Goal: Task Accomplishment & Management: Use online tool/utility

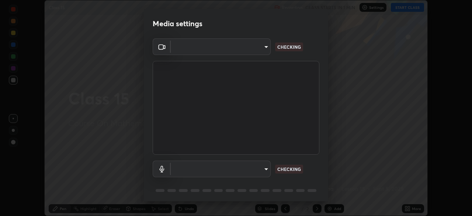
scroll to position [216, 471]
type input "e15fe1ebf70cde3bfcbeee335f8652014c7a9185cc29a01d69aea44f35fb34b8"
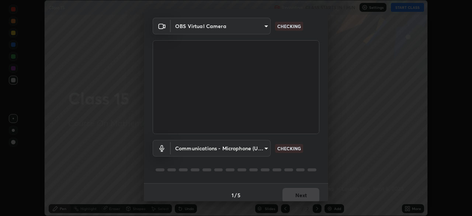
scroll to position [26, 0]
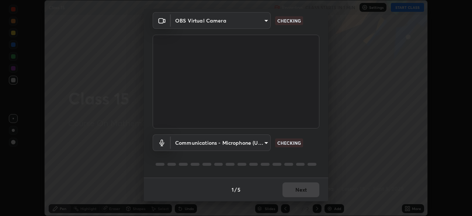
click at [247, 143] on body "Erase all Class 15 Recording CLASS STARTS IN 1 MIN Settings START CLASS Setting…" at bounding box center [236, 108] width 472 height 216
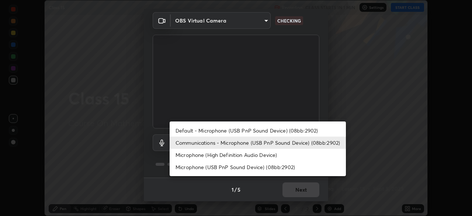
click at [245, 129] on li "Default - Microphone (USB PnP Sound Device) (08bb:2902)" at bounding box center [258, 130] width 176 height 12
type input "default"
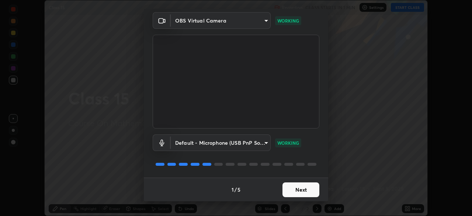
click at [303, 189] on button "Next" at bounding box center [300, 189] width 37 height 15
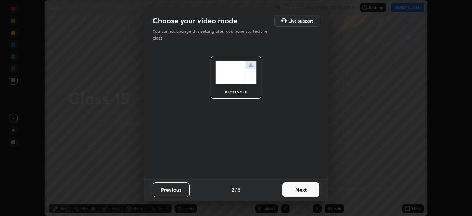
scroll to position [0, 0]
click at [303, 189] on button "Next" at bounding box center [300, 189] width 37 height 15
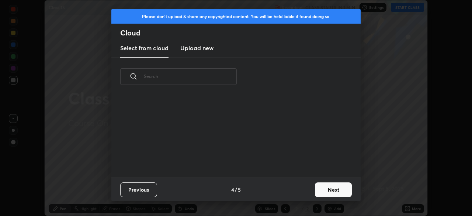
click at [305, 189] on div "Previous 4 / 5 Next" at bounding box center [235, 189] width 249 height 24
click at [327, 189] on button "Next" at bounding box center [333, 189] width 37 height 15
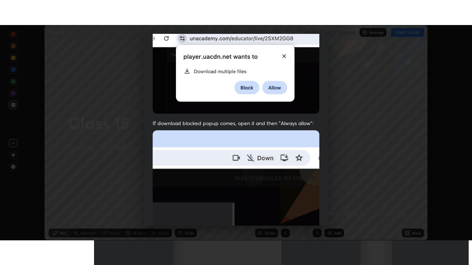
scroll to position [177, 0]
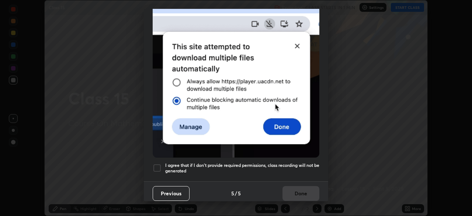
click at [157, 163] on div at bounding box center [157, 167] width 9 height 9
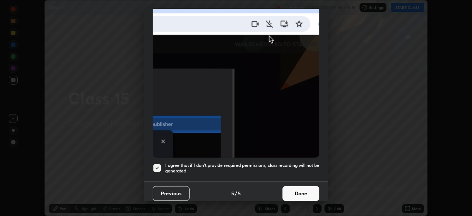
click at [299, 188] on button "Done" at bounding box center [300, 193] width 37 height 15
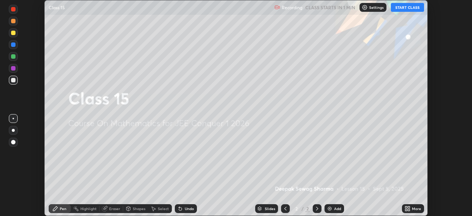
click at [403, 7] on button "START CLASS" at bounding box center [407, 7] width 33 height 9
click at [408, 208] on icon at bounding box center [407, 208] width 6 height 6
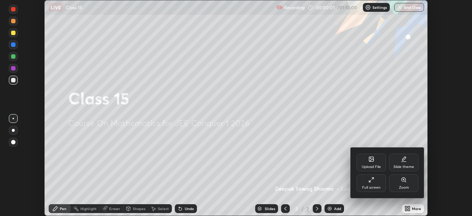
click at [373, 184] on div "Full screen" at bounding box center [370, 183] width 29 height 18
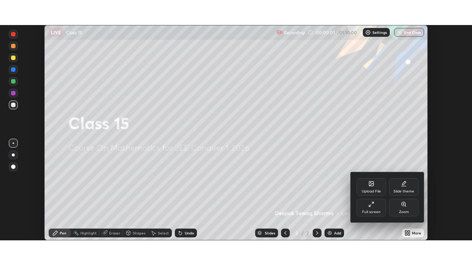
scroll to position [265, 472]
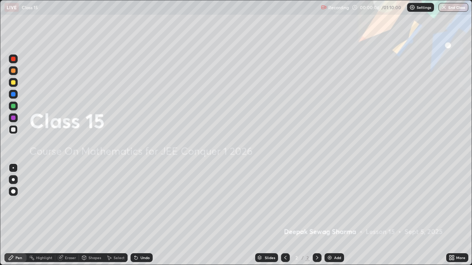
click at [14, 81] on div at bounding box center [13, 82] width 4 height 4
click at [316, 215] on icon at bounding box center [317, 258] width 6 height 6
click at [331, 215] on img at bounding box center [330, 258] width 6 height 6
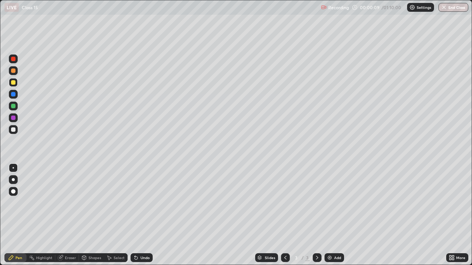
click at [90, 215] on div "Shapes" at bounding box center [91, 258] width 25 height 9
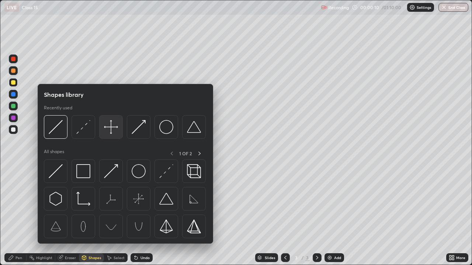
click at [111, 129] on img at bounding box center [111, 127] width 14 height 14
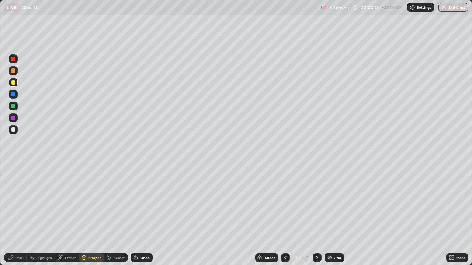
click at [14, 129] on div at bounding box center [13, 130] width 4 height 4
click at [91, 215] on div "Shapes" at bounding box center [94, 258] width 13 height 4
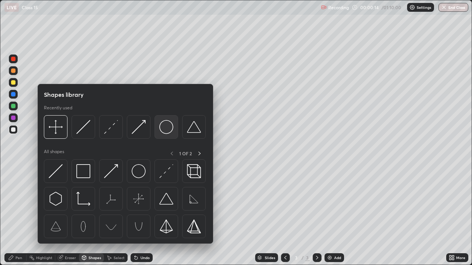
click at [160, 131] on img at bounding box center [166, 127] width 14 height 14
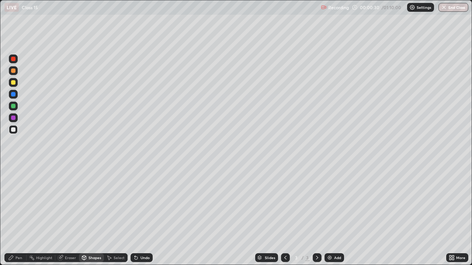
click at [15, 215] on div "Pen" at bounding box center [18, 258] width 7 height 4
click at [14, 83] on div at bounding box center [13, 82] width 4 height 4
click at [63, 215] on div "Eraser" at bounding box center [67, 258] width 24 height 9
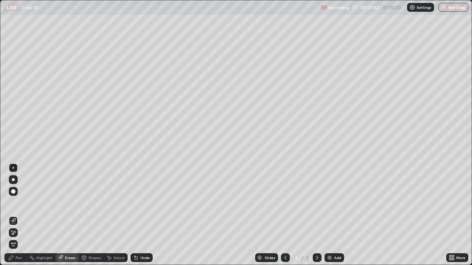
click at [13, 215] on span "Erase all" at bounding box center [13, 245] width 8 height 4
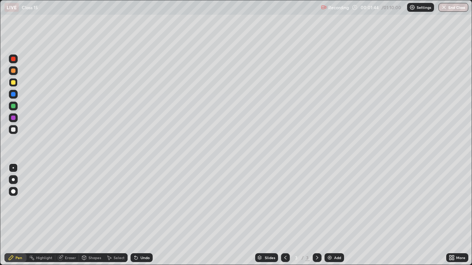
click at [13, 107] on div at bounding box center [13, 106] width 4 height 4
click at [13, 83] on div at bounding box center [13, 82] width 4 height 4
click at [13, 180] on div at bounding box center [13, 179] width 3 height 3
click at [14, 131] on div at bounding box center [13, 130] width 4 height 4
click at [12, 83] on div at bounding box center [13, 82] width 4 height 4
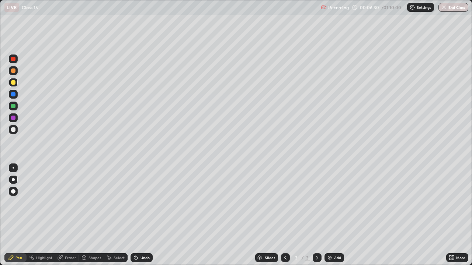
click at [12, 108] on div at bounding box center [13, 106] width 4 height 4
click at [114, 215] on div "Select" at bounding box center [116, 258] width 24 height 9
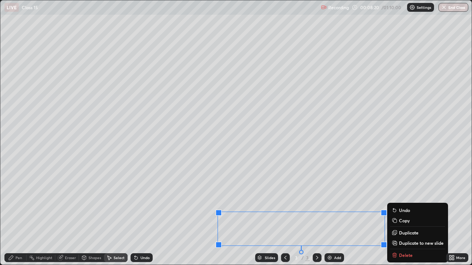
click at [399, 215] on p "Duplicate to new slide" at bounding box center [421, 243] width 45 height 6
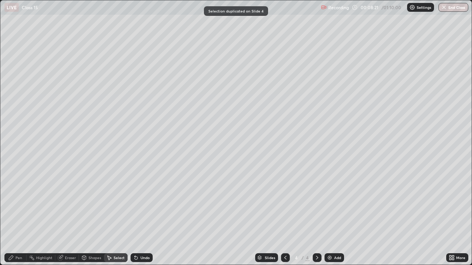
click at [285, 215] on icon at bounding box center [285, 258] width 6 height 6
click at [314, 215] on icon at bounding box center [317, 258] width 6 height 6
click at [76, 51] on div "0 ° Undo Copy Duplicate Duplicate to new slide Delete" at bounding box center [235, 132] width 471 height 265
click at [15, 215] on div "Pen" at bounding box center [15, 258] width 22 height 9
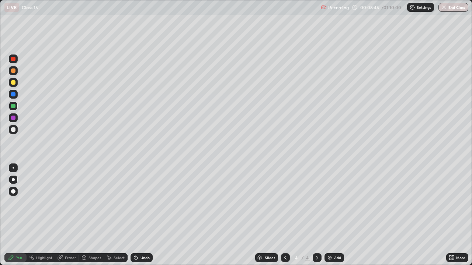
click at [65, 215] on div "Eraser" at bounding box center [67, 258] width 24 height 9
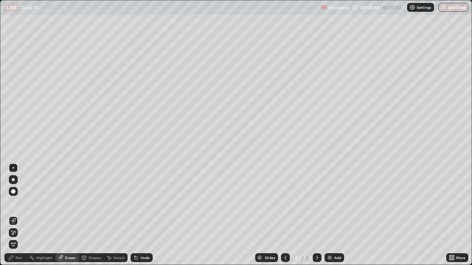
click at [18, 215] on div "Pen" at bounding box center [18, 258] width 7 height 4
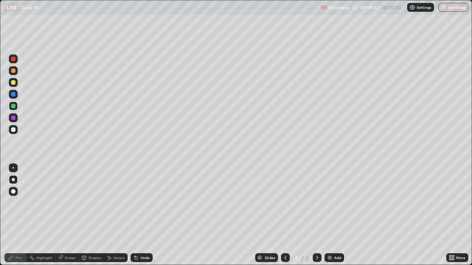
click at [284, 215] on icon at bounding box center [285, 258] width 2 height 4
click at [65, 215] on div "Eraser" at bounding box center [70, 258] width 11 height 4
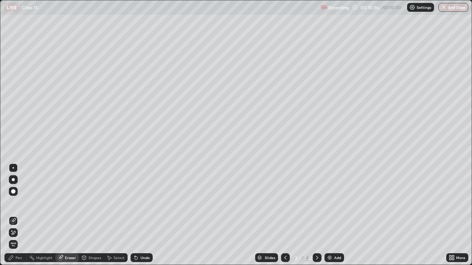
click at [8, 215] on icon at bounding box center [11, 258] width 6 height 6
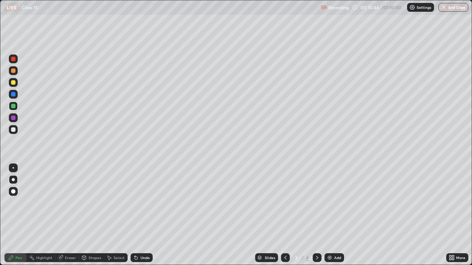
click at [140, 215] on div "Undo" at bounding box center [144, 258] width 9 height 4
click at [316, 215] on icon at bounding box center [317, 258] width 6 height 6
click at [66, 215] on div "Eraser" at bounding box center [70, 258] width 11 height 4
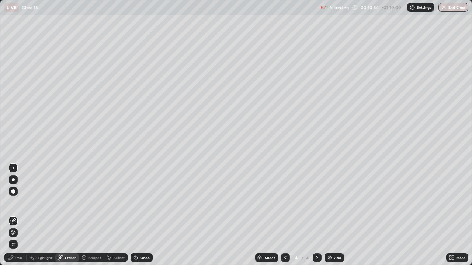
click at [14, 215] on icon at bounding box center [11, 258] width 6 height 6
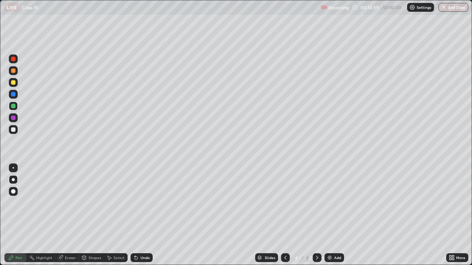
click at [63, 215] on div "Eraser" at bounding box center [67, 258] width 24 height 9
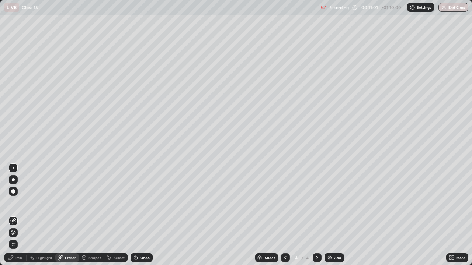
click at [10, 215] on icon at bounding box center [11, 258] width 6 height 6
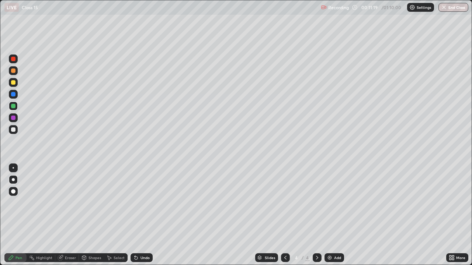
click at [63, 215] on div "Eraser" at bounding box center [67, 258] width 24 height 9
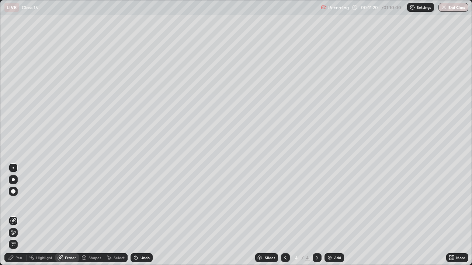
click at [17, 215] on div at bounding box center [13, 233] width 9 height 9
click at [17, 215] on div "Pen" at bounding box center [18, 258] width 7 height 4
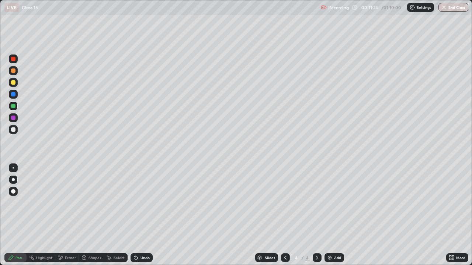
click at [13, 130] on div at bounding box center [13, 130] width 4 height 4
click at [285, 215] on icon at bounding box center [285, 258] width 6 height 6
click at [316, 215] on icon at bounding box center [317, 258] width 6 height 6
click at [285, 215] on icon at bounding box center [285, 258] width 6 height 6
click at [314, 215] on icon at bounding box center [317, 258] width 6 height 6
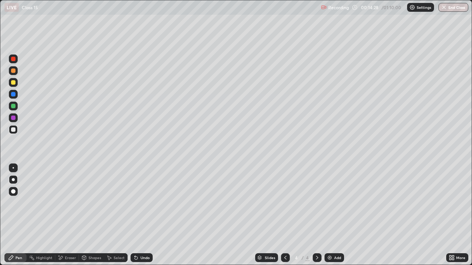
click at [333, 215] on div "Add" at bounding box center [334, 258] width 20 height 9
click at [14, 82] on div at bounding box center [13, 82] width 4 height 4
click at [14, 130] on div at bounding box center [13, 130] width 4 height 4
click at [88, 215] on div "Shapes" at bounding box center [94, 258] width 13 height 4
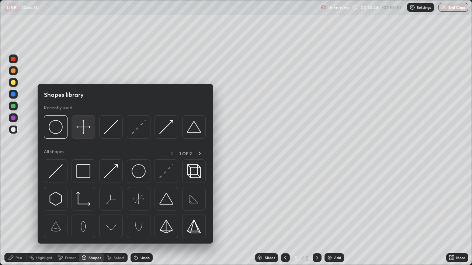
click at [84, 130] on img at bounding box center [83, 127] width 14 height 14
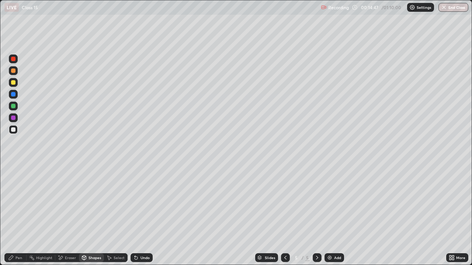
click at [18, 215] on div "Pen" at bounding box center [18, 258] width 7 height 4
click at [91, 215] on div "Shapes" at bounding box center [94, 258] width 13 height 4
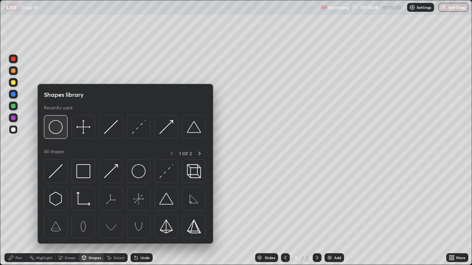
click at [61, 129] on img at bounding box center [56, 127] width 14 height 14
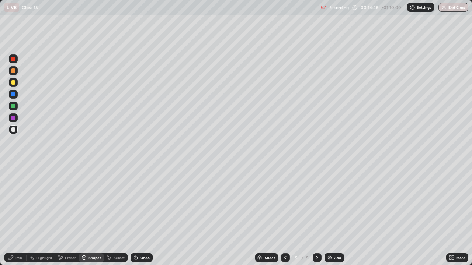
click at [14, 84] on div at bounding box center [13, 82] width 4 height 4
click at [137, 215] on icon at bounding box center [136, 258] width 6 height 6
click at [13, 215] on icon at bounding box center [11, 258] width 4 height 4
click at [11, 108] on div at bounding box center [13, 106] width 4 height 4
click at [16, 119] on div at bounding box center [13, 118] width 9 height 9
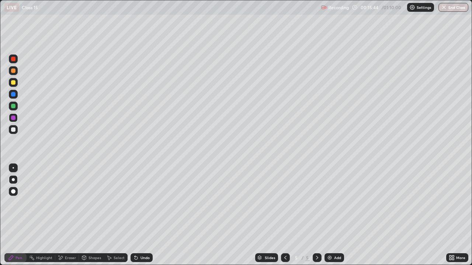
click at [85, 215] on icon at bounding box center [84, 258] width 4 height 4
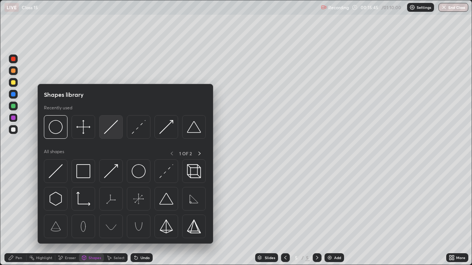
click at [107, 132] on img at bounding box center [111, 127] width 14 height 14
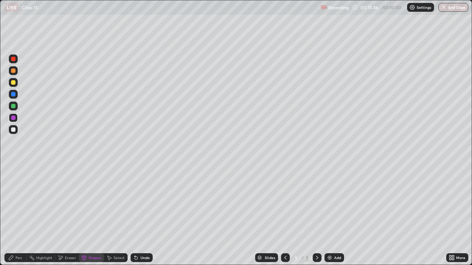
click at [17, 83] on div at bounding box center [13, 82] width 9 height 9
click at [14, 130] on div at bounding box center [13, 130] width 4 height 4
click at [135, 215] on icon at bounding box center [136, 258] width 3 height 3
click at [15, 215] on div "Pen" at bounding box center [18, 258] width 7 height 4
click at [139, 215] on div "Undo" at bounding box center [141, 258] width 22 height 9
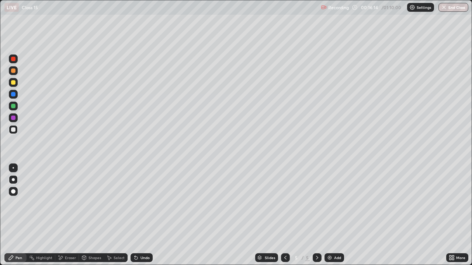
click at [140, 215] on div "Undo" at bounding box center [144, 258] width 9 height 4
click at [88, 215] on div "Shapes" at bounding box center [91, 258] width 25 height 9
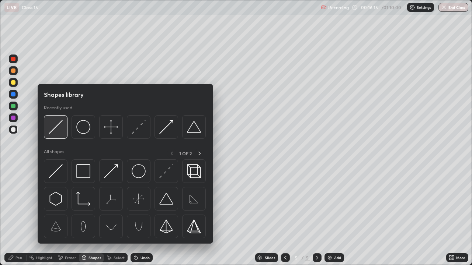
click at [55, 129] on img at bounding box center [56, 127] width 14 height 14
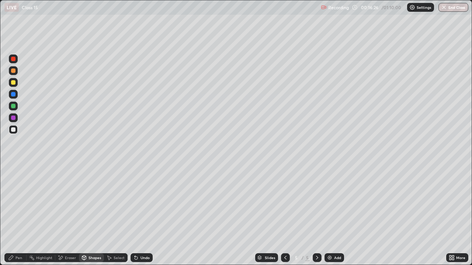
click at [15, 215] on div "Pen" at bounding box center [18, 258] width 7 height 4
click at [15, 106] on div at bounding box center [13, 106] width 4 height 4
click at [67, 215] on div "Eraser" at bounding box center [70, 258] width 11 height 4
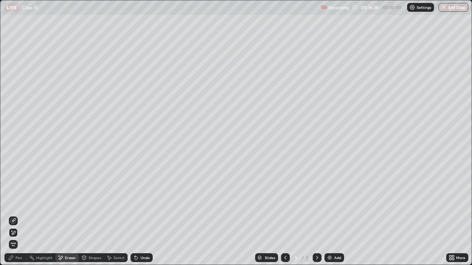
click at [89, 215] on div "Shapes" at bounding box center [94, 258] width 13 height 4
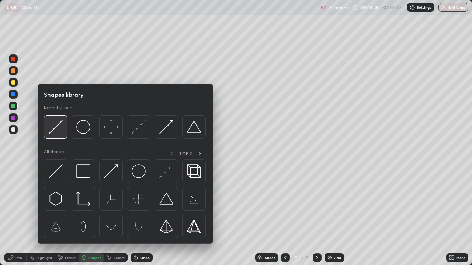
click at [59, 129] on img at bounding box center [56, 127] width 14 height 14
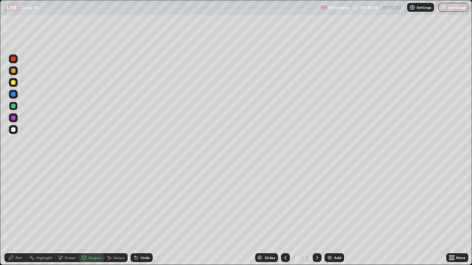
click at [14, 215] on div "Pen" at bounding box center [15, 258] width 22 height 9
click at [10, 95] on div at bounding box center [13, 94] width 9 height 9
click at [14, 72] on div at bounding box center [13, 71] width 4 height 4
click at [13, 104] on div at bounding box center [13, 106] width 4 height 4
click at [13, 94] on div at bounding box center [13, 94] width 4 height 4
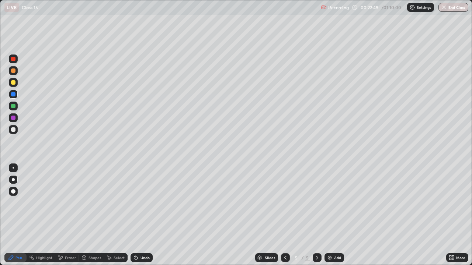
click at [315, 215] on icon at bounding box center [317, 258] width 6 height 6
click at [332, 215] on div "Add" at bounding box center [334, 258] width 20 height 9
click at [13, 82] on div at bounding box center [13, 82] width 4 height 4
click at [13, 130] on div at bounding box center [13, 130] width 4 height 4
click at [13, 107] on div at bounding box center [13, 106] width 4 height 4
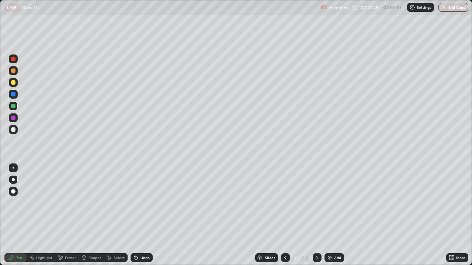
click at [335, 215] on div "Add" at bounding box center [337, 258] width 7 height 4
click at [16, 71] on div at bounding box center [13, 70] width 9 height 9
click at [91, 215] on div "Shapes" at bounding box center [91, 258] width 25 height 9
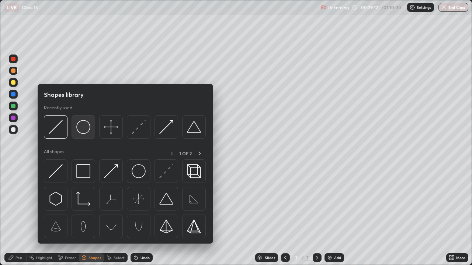
click at [84, 130] on img at bounding box center [83, 127] width 14 height 14
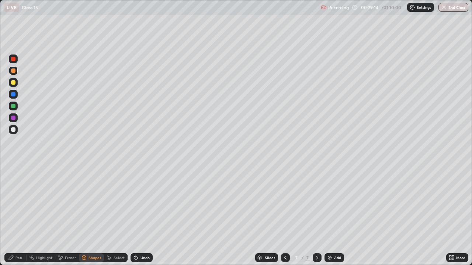
click at [16, 129] on div at bounding box center [13, 129] width 9 height 9
click at [84, 215] on icon at bounding box center [84, 258] width 4 height 4
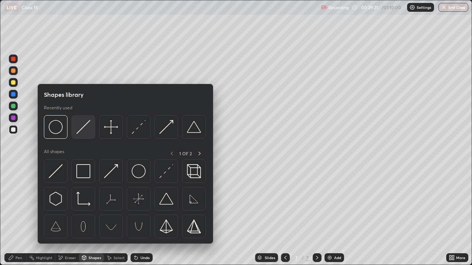
click at [88, 130] on img at bounding box center [83, 127] width 14 height 14
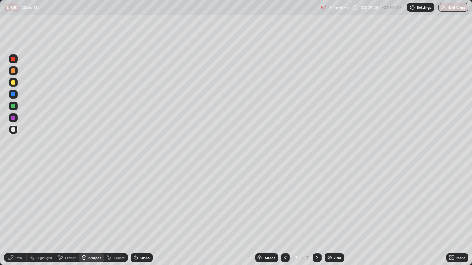
click at [14, 84] on div at bounding box center [13, 82] width 4 height 4
click at [139, 215] on div "Undo" at bounding box center [141, 258] width 22 height 9
click at [63, 215] on icon at bounding box center [60, 258] width 6 height 6
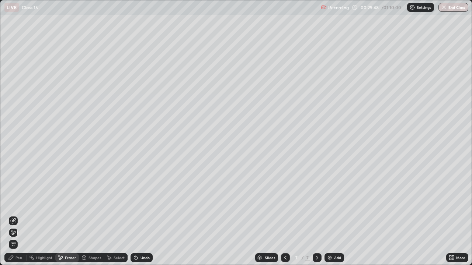
click at [14, 215] on icon at bounding box center [13, 221] width 6 height 6
click at [17, 215] on div "Pen" at bounding box center [18, 258] width 7 height 4
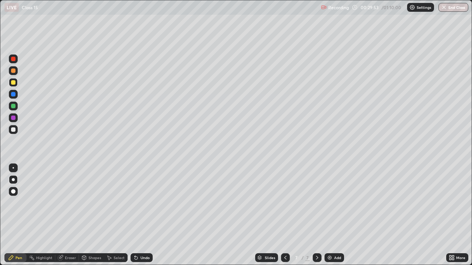
click at [13, 107] on div at bounding box center [13, 106] width 4 height 4
click at [141, 215] on div "Undo" at bounding box center [144, 258] width 9 height 4
click at [11, 131] on div at bounding box center [13, 130] width 4 height 4
click at [113, 215] on div "Select" at bounding box center [116, 258] width 24 height 9
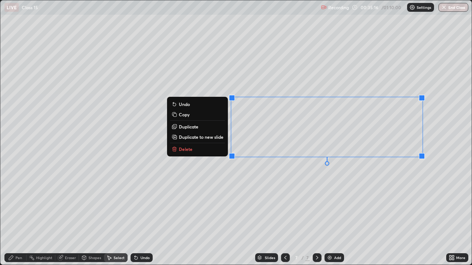
click at [213, 135] on p "Duplicate to new slide" at bounding box center [201, 137] width 45 height 6
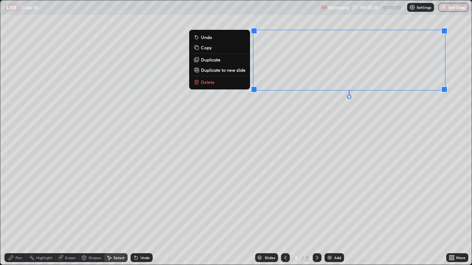
click at [16, 215] on div "Pen" at bounding box center [18, 258] width 7 height 4
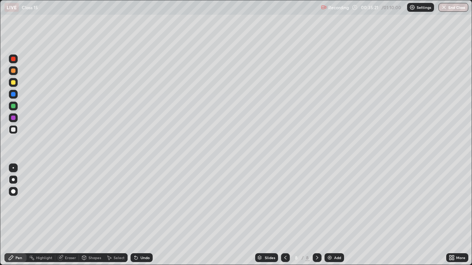
click at [13, 82] on div at bounding box center [13, 82] width 4 height 4
click at [15, 105] on div at bounding box center [13, 106] width 4 height 4
click at [13, 118] on div at bounding box center [13, 118] width 4 height 4
click at [13, 83] on div at bounding box center [13, 82] width 4 height 4
click at [283, 215] on icon at bounding box center [285, 258] width 6 height 6
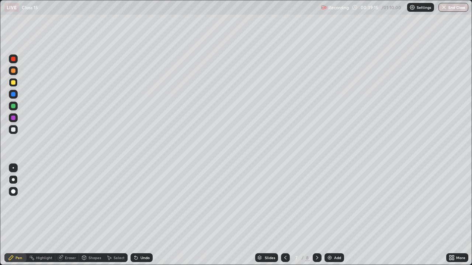
click at [316, 215] on icon at bounding box center [317, 258] width 6 height 6
click at [331, 215] on img at bounding box center [330, 258] width 6 height 6
click at [13, 130] on div at bounding box center [13, 130] width 4 height 4
click at [89, 215] on div "Shapes" at bounding box center [94, 258] width 13 height 4
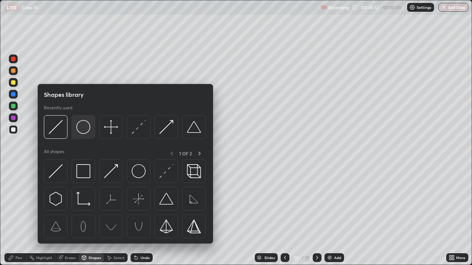
click at [83, 129] on img at bounding box center [83, 127] width 14 height 14
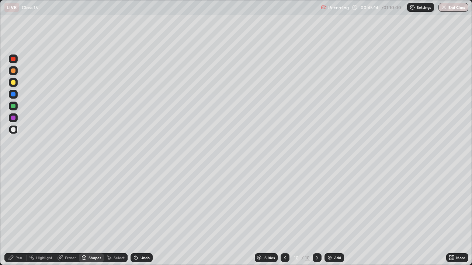
click at [12, 130] on div at bounding box center [13, 130] width 4 height 4
click at [135, 215] on icon at bounding box center [136, 258] width 3 height 3
click at [14, 82] on div at bounding box center [13, 82] width 4 height 4
click at [141, 215] on div "Undo" at bounding box center [141, 258] width 22 height 9
click at [17, 215] on div "Pen" at bounding box center [18, 258] width 7 height 4
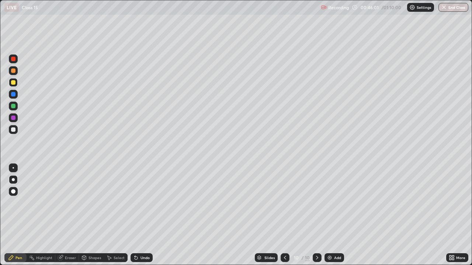
click at [88, 215] on div "Shapes" at bounding box center [94, 258] width 13 height 4
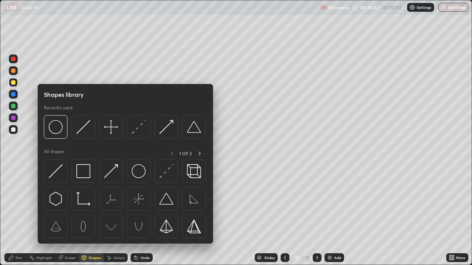
click at [14, 215] on icon at bounding box center [11, 258] width 6 height 6
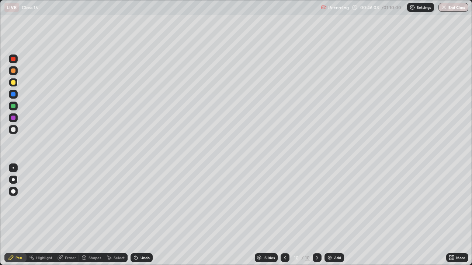
click at [13, 106] on div at bounding box center [13, 106] width 4 height 4
click at [88, 215] on div "Shapes" at bounding box center [91, 258] width 25 height 9
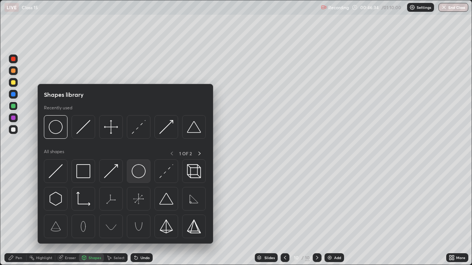
click at [136, 175] on img at bounding box center [139, 171] width 14 height 14
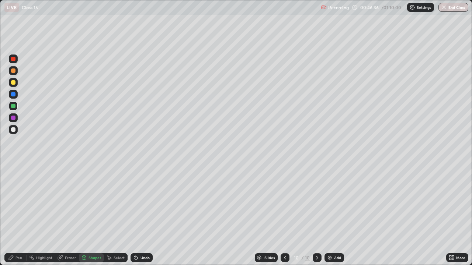
click at [15, 215] on div "Pen" at bounding box center [15, 258] width 22 height 9
click at [14, 130] on div at bounding box center [13, 130] width 4 height 4
click at [87, 215] on div "Shapes" at bounding box center [91, 258] width 25 height 9
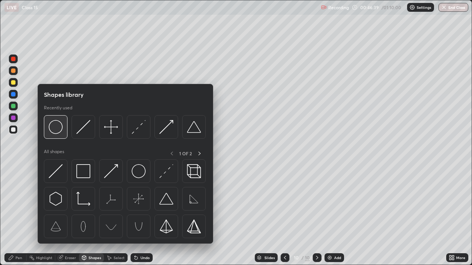
click at [55, 130] on img at bounding box center [56, 127] width 14 height 14
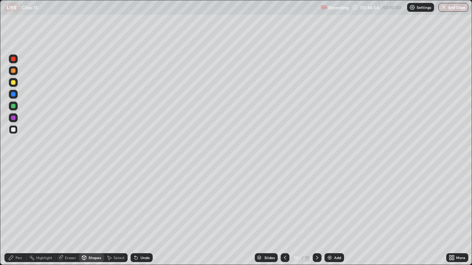
click at [14, 215] on div "Pen" at bounding box center [15, 258] width 22 height 9
click at [13, 82] on div at bounding box center [13, 82] width 4 height 4
click at [87, 215] on div "Shapes" at bounding box center [91, 258] width 25 height 9
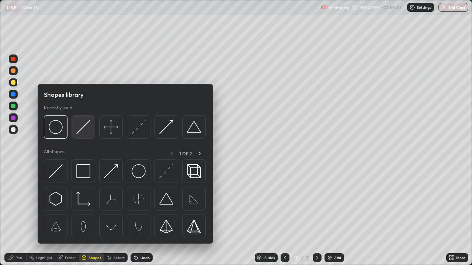
click at [84, 129] on img at bounding box center [83, 127] width 14 height 14
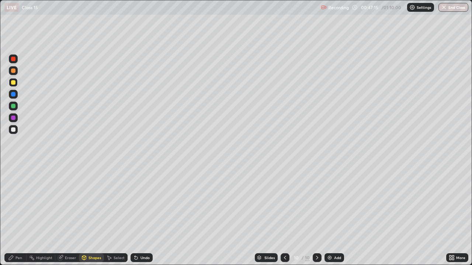
click at [13, 215] on icon at bounding box center [11, 258] width 6 height 6
click at [10, 106] on div at bounding box center [13, 106] width 9 height 9
click at [13, 72] on div at bounding box center [13, 71] width 4 height 4
click at [135, 215] on icon at bounding box center [136, 258] width 3 height 3
click at [136, 215] on icon at bounding box center [136, 258] width 6 height 6
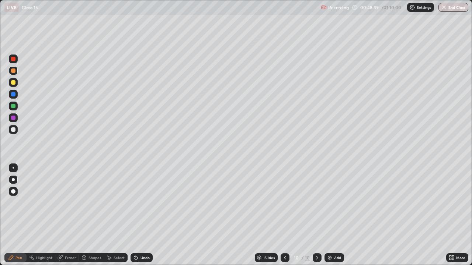
click at [63, 215] on div "Eraser" at bounding box center [67, 258] width 24 height 9
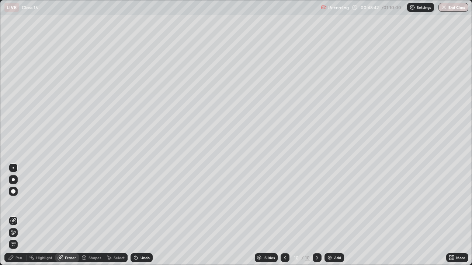
click at [11, 215] on icon at bounding box center [11, 258] width 4 height 4
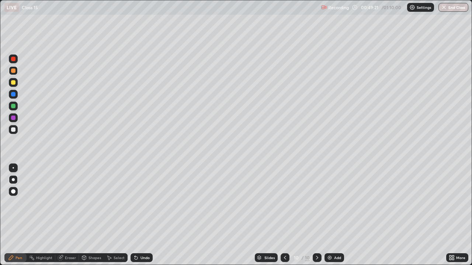
click at [85, 215] on icon at bounding box center [84, 258] width 4 height 4
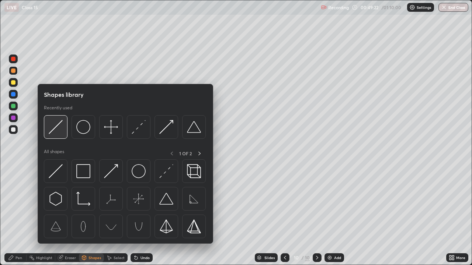
click at [55, 129] on img at bounding box center [56, 127] width 14 height 14
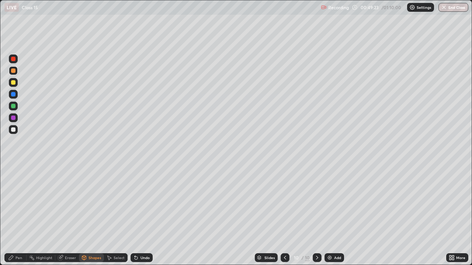
click at [12, 83] on div at bounding box center [13, 82] width 4 height 4
click at [135, 215] on icon at bounding box center [136, 258] width 6 height 6
click at [92, 215] on div "Shapes" at bounding box center [94, 258] width 13 height 4
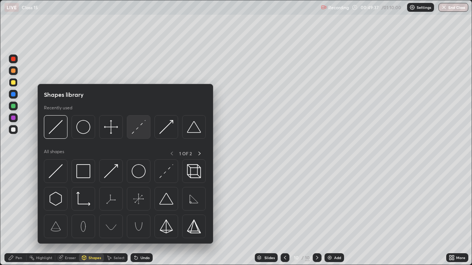
click at [137, 129] on img at bounding box center [139, 127] width 14 height 14
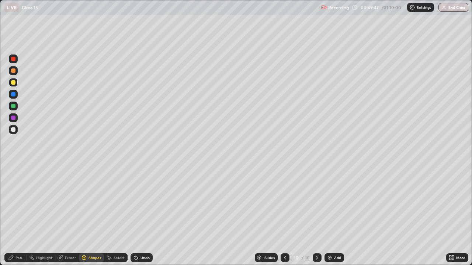
click at [91, 215] on div "Shapes" at bounding box center [94, 258] width 13 height 4
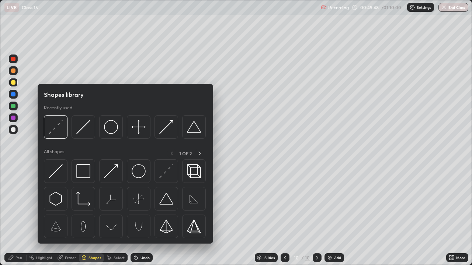
click at [88, 215] on div "Shapes" at bounding box center [94, 258] width 13 height 4
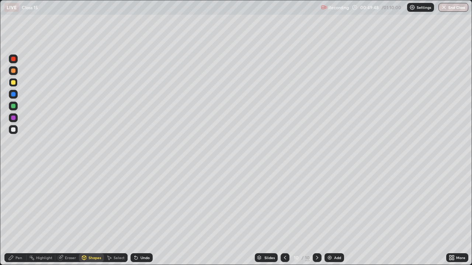
click at [88, 215] on div "Shapes" at bounding box center [94, 258] width 13 height 4
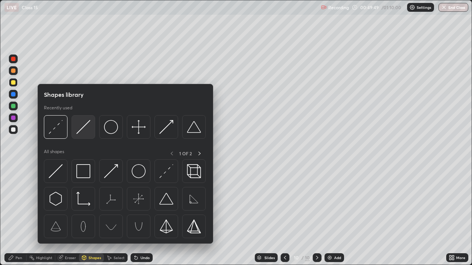
click at [82, 130] on img at bounding box center [83, 127] width 14 height 14
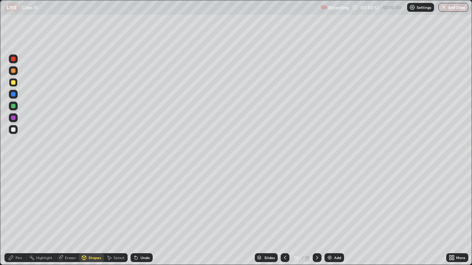
click at [92, 215] on div "Shapes" at bounding box center [94, 258] width 13 height 4
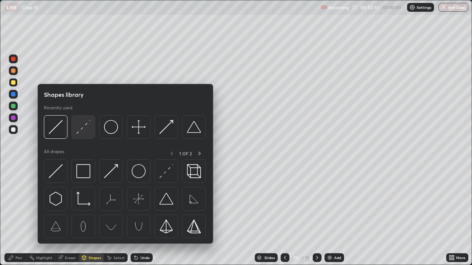
click at [86, 128] on img at bounding box center [83, 127] width 14 height 14
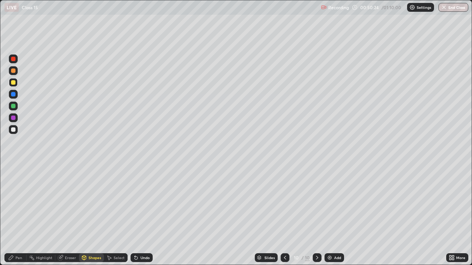
click at [91, 215] on div "Shapes" at bounding box center [94, 258] width 13 height 4
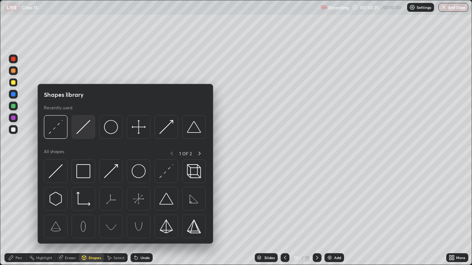
click at [81, 130] on img at bounding box center [83, 127] width 14 height 14
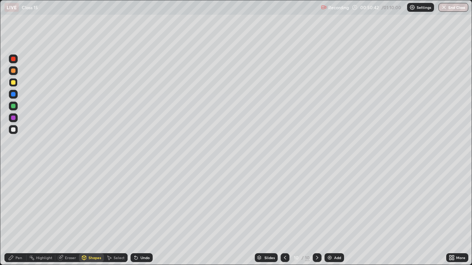
click at [106, 215] on div "Select" at bounding box center [116, 258] width 24 height 15
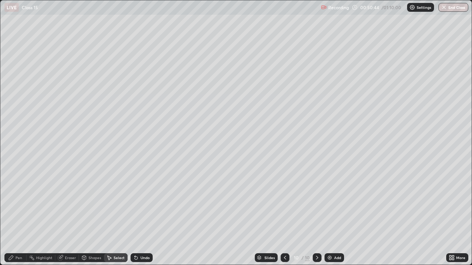
click at [135, 215] on icon at bounding box center [135, 256] width 1 height 1
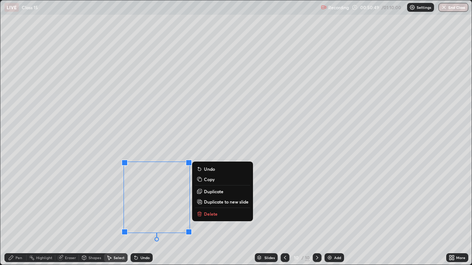
click at [140, 215] on div "Undo" at bounding box center [144, 258] width 9 height 4
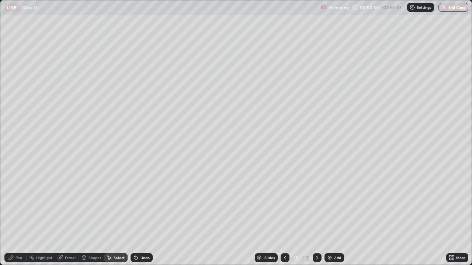
click at [89, 215] on div "Shapes" at bounding box center [94, 258] width 13 height 4
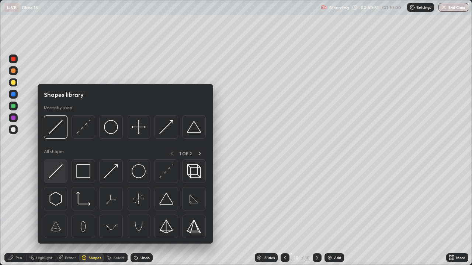
click at [56, 172] on img at bounding box center [56, 171] width 14 height 14
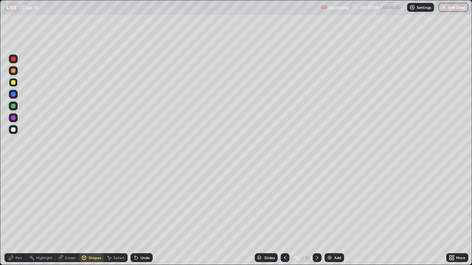
click at [141, 215] on div "Undo" at bounding box center [141, 258] width 22 height 9
click at [88, 215] on div "Shapes" at bounding box center [94, 258] width 13 height 4
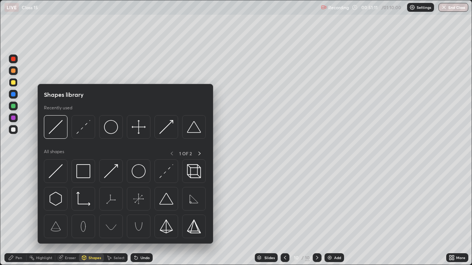
click at [10, 215] on div "Pen" at bounding box center [15, 258] width 22 height 9
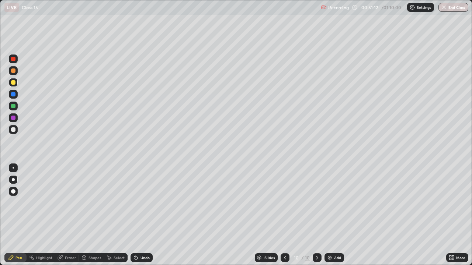
click at [14, 79] on div at bounding box center [13, 82] width 9 height 9
click at [87, 215] on div "Shapes" at bounding box center [91, 258] width 25 height 9
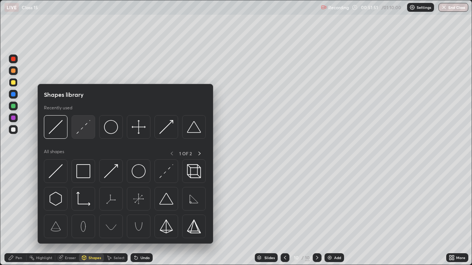
click at [81, 128] on img at bounding box center [83, 127] width 14 height 14
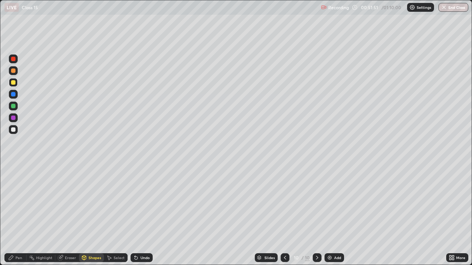
click at [12, 116] on div at bounding box center [13, 118] width 4 height 4
click at [139, 215] on div "Undo" at bounding box center [141, 258] width 22 height 9
click at [141, 215] on div "Undo" at bounding box center [144, 258] width 9 height 4
click at [144, 215] on div "Undo" at bounding box center [144, 258] width 9 height 4
click at [142, 215] on div "Undo" at bounding box center [141, 258] width 22 height 9
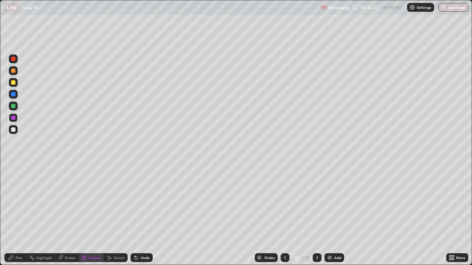
click at [142, 215] on div "Undo" at bounding box center [141, 258] width 22 height 9
click at [18, 215] on div "Pen" at bounding box center [18, 258] width 7 height 4
click at [327, 215] on img at bounding box center [330, 258] width 6 height 6
click at [13, 70] on div at bounding box center [13, 71] width 4 height 4
click at [285, 215] on icon at bounding box center [285, 258] width 6 height 6
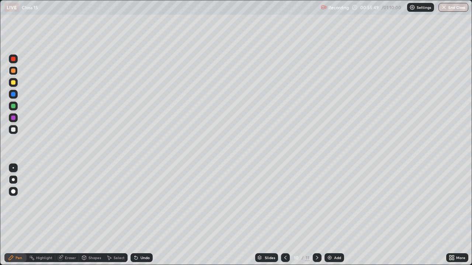
click at [316, 215] on icon at bounding box center [317, 258] width 6 height 6
click at [285, 215] on icon at bounding box center [285, 258] width 6 height 6
click at [315, 215] on icon at bounding box center [317, 258] width 6 height 6
click at [330, 215] on img at bounding box center [330, 258] width 6 height 6
click at [13, 107] on div at bounding box center [13, 106] width 4 height 4
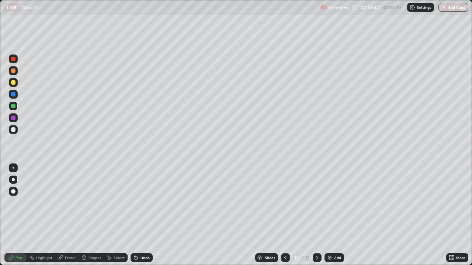
click at [91, 215] on div "Shapes" at bounding box center [94, 258] width 13 height 4
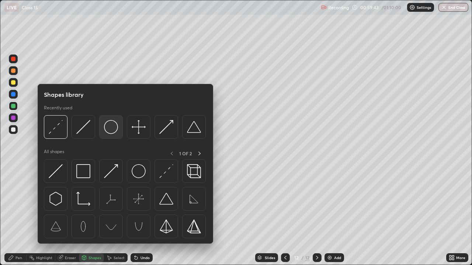
click at [112, 133] on img at bounding box center [111, 127] width 14 height 14
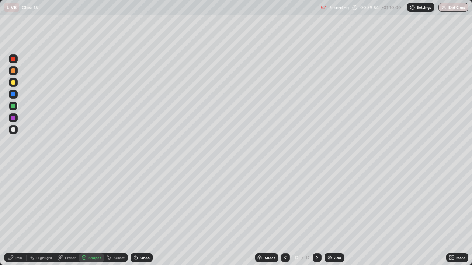
click at [17, 215] on div "Pen" at bounding box center [15, 258] width 22 height 9
click at [86, 215] on icon at bounding box center [84, 258] width 6 height 6
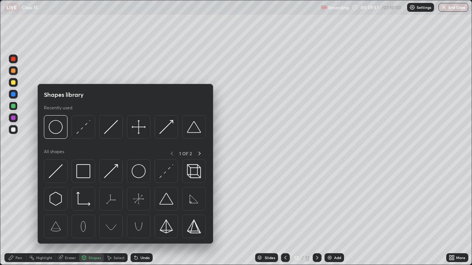
click at [14, 215] on div "Pen" at bounding box center [15, 258] width 22 height 9
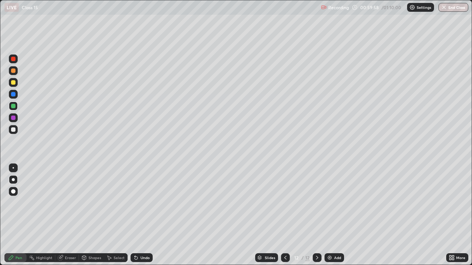
click at [14, 82] on div at bounding box center [13, 82] width 4 height 4
click at [89, 215] on div "Shapes" at bounding box center [94, 258] width 13 height 4
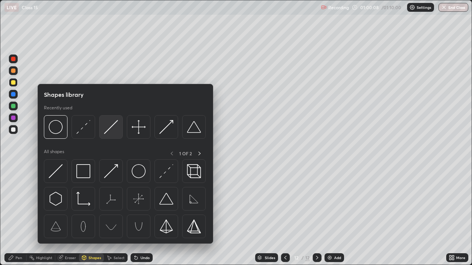
click at [108, 129] on img at bounding box center [111, 127] width 14 height 14
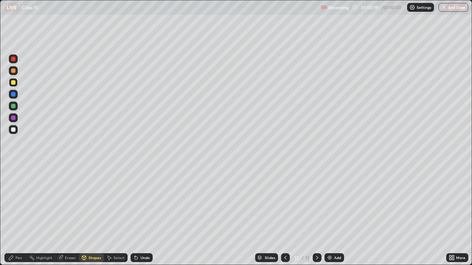
click at [14, 130] on div at bounding box center [13, 130] width 4 height 4
click at [142, 215] on div "Undo" at bounding box center [141, 258] width 22 height 9
click at [142, 215] on div "Undo" at bounding box center [144, 258] width 9 height 4
click at [13, 215] on icon at bounding box center [11, 258] width 6 height 6
click at [91, 215] on div "Shapes" at bounding box center [94, 258] width 13 height 4
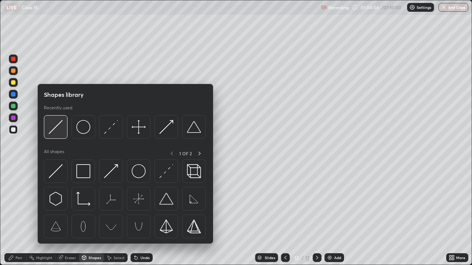
click at [58, 129] on img at bounding box center [56, 127] width 14 height 14
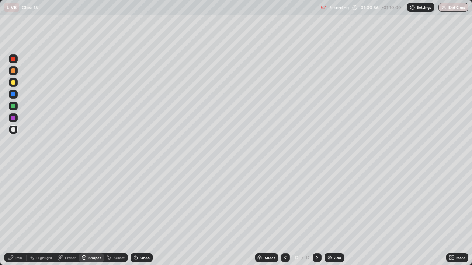
click at [14, 95] on div at bounding box center [13, 94] width 4 height 4
click at [13, 215] on icon at bounding box center [11, 258] width 6 height 6
click at [14, 83] on div at bounding box center [13, 82] width 4 height 4
click at [84, 215] on icon at bounding box center [84, 257] width 4 height 1
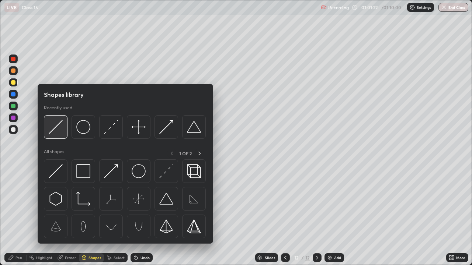
click at [59, 128] on img at bounding box center [56, 127] width 14 height 14
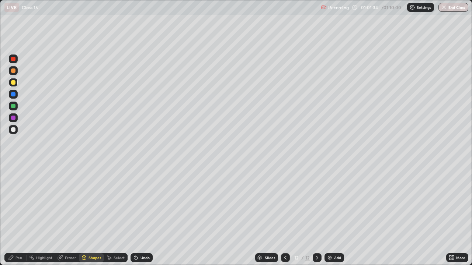
click at [14, 93] on div at bounding box center [13, 94] width 4 height 4
click at [14, 71] on div at bounding box center [13, 71] width 4 height 4
click at [16, 215] on div "Pen" at bounding box center [18, 258] width 7 height 4
click at [315, 215] on icon at bounding box center [317, 258] width 6 height 6
click at [331, 215] on img at bounding box center [330, 258] width 6 height 6
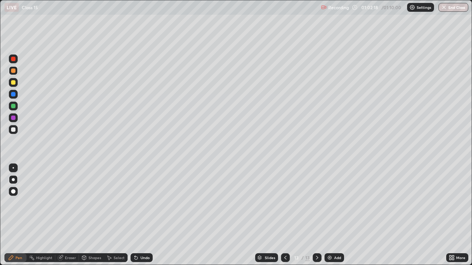
click at [15, 105] on div at bounding box center [13, 106] width 4 height 4
click at [139, 215] on div "Undo" at bounding box center [141, 258] width 22 height 9
click at [84, 215] on icon at bounding box center [84, 259] width 0 height 3
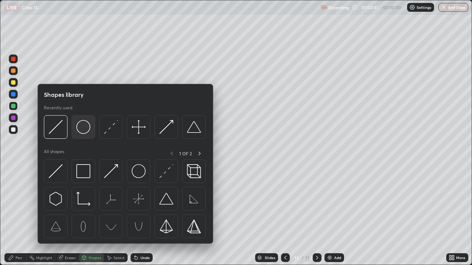
click at [85, 131] on img at bounding box center [83, 127] width 14 height 14
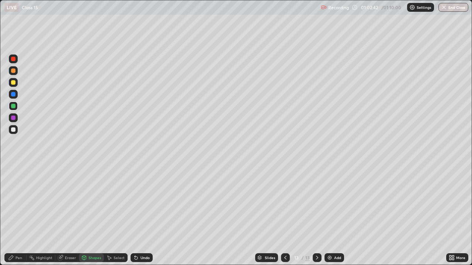
click at [13, 130] on div at bounding box center [13, 130] width 4 height 4
click at [16, 215] on div "Pen" at bounding box center [18, 258] width 7 height 4
click at [11, 83] on div at bounding box center [13, 82] width 4 height 4
click at [87, 215] on div "Shapes" at bounding box center [91, 258] width 25 height 9
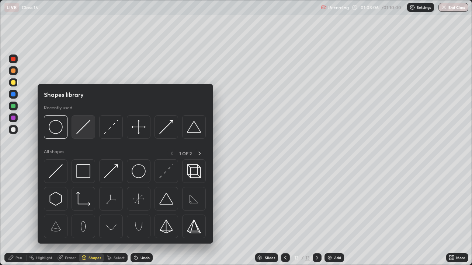
click at [82, 129] on img at bounding box center [83, 127] width 14 height 14
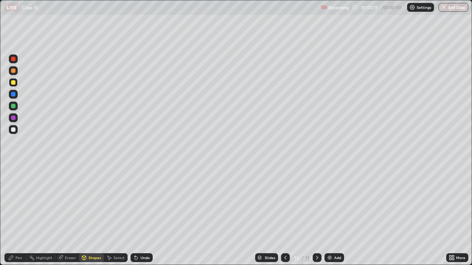
click at [15, 215] on div "Pen" at bounding box center [18, 258] width 7 height 4
click at [13, 106] on div at bounding box center [13, 106] width 4 height 4
click at [89, 215] on div "Shapes" at bounding box center [94, 258] width 13 height 4
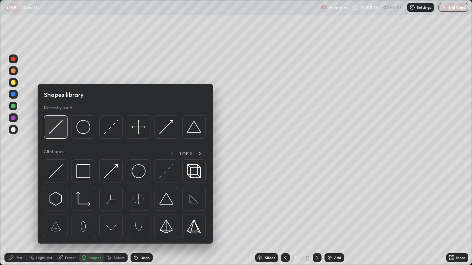
click at [62, 129] on img at bounding box center [56, 127] width 14 height 14
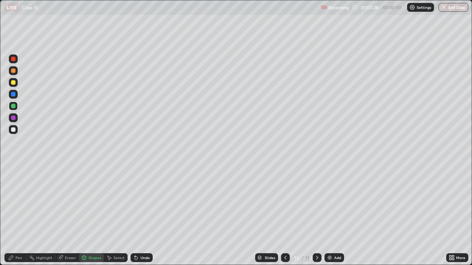
click at [18, 215] on div "Pen" at bounding box center [18, 258] width 7 height 4
click at [13, 94] on div at bounding box center [13, 94] width 4 height 4
click at [12, 132] on div at bounding box center [13, 130] width 4 height 4
click at [138, 215] on div "Undo" at bounding box center [141, 258] width 22 height 9
click at [140, 215] on div "Undo" at bounding box center [141, 258] width 22 height 9
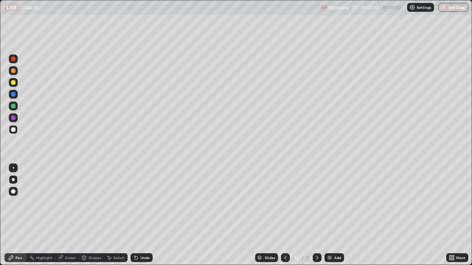
click at [84, 215] on icon at bounding box center [84, 259] width 0 height 3
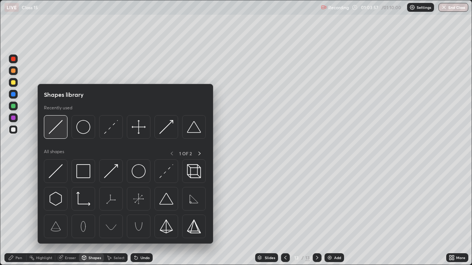
click at [60, 129] on img at bounding box center [56, 127] width 14 height 14
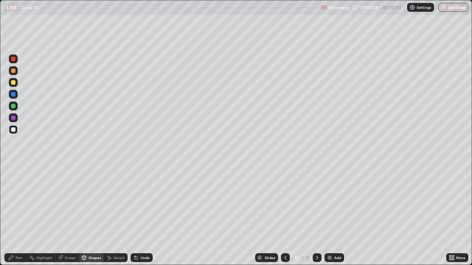
click at [13, 74] on div at bounding box center [13, 70] width 9 height 9
click at [139, 215] on div "Undo" at bounding box center [141, 258] width 22 height 9
click at [137, 215] on icon at bounding box center [136, 258] width 6 height 6
click at [14, 215] on div "Pen" at bounding box center [15, 258] width 22 height 9
click at [315, 215] on icon at bounding box center [317, 258] width 6 height 6
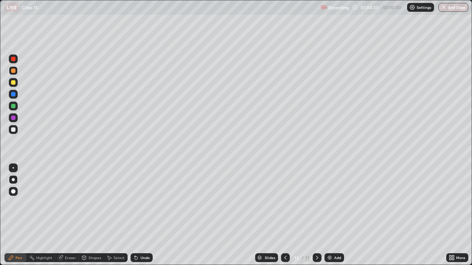
click at [330, 215] on div "Add" at bounding box center [334, 258] width 20 height 9
click at [14, 84] on div at bounding box center [13, 82] width 4 height 4
click at [143, 215] on div "Undo" at bounding box center [144, 258] width 9 height 4
click at [87, 215] on div "Shapes" at bounding box center [91, 258] width 25 height 9
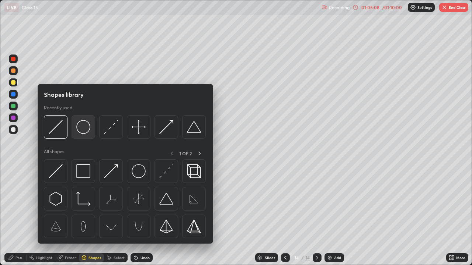
click at [86, 130] on img at bounding box center [83, 127] width 14 height 14
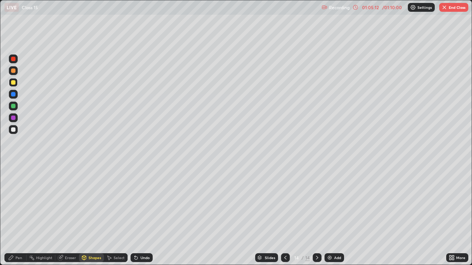
click at [90, 215] on div "Shapes" at bounding box center [94, 258] width 13 height 4
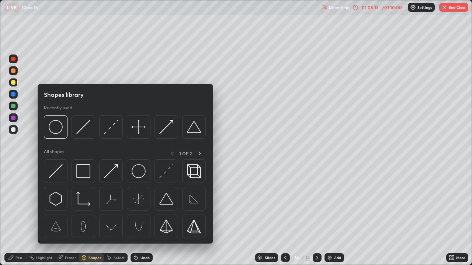
click at [14, 130] on div at bounding box center [13, 130] width 4 height 4
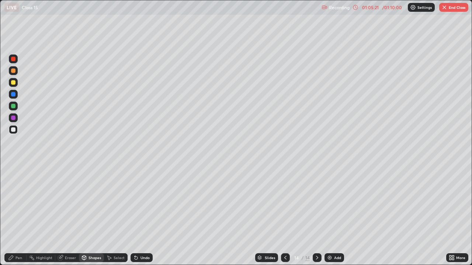
click at [17, 215] on div "Pen" at bounding box center [18, 258] width 7 height 4
click at [14, 107] on div at bounding box center [13, 106] width 4 height 4
click at [89, 215] on div "Shapes" at bounding box center [94, 258] width 13 height 4
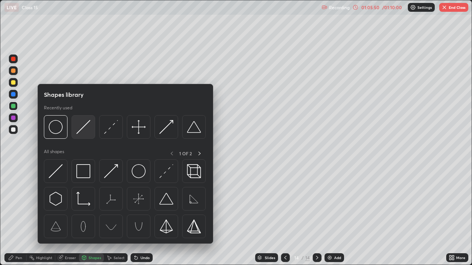
click at [81, 129] on img at bounding box center [83, 127] width 14 height 14
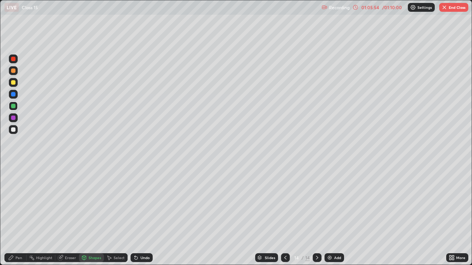
click at [13, 95] on div at bounding box center [13, 94] width 4 height 4
click at [141, 215] on div "Undo" at bounding box center [144, 258] width 9 height 4
click at [140, 215] on div "Undo" at bounding box center [144, 258] width 9 height 4
click at [8, 215] on icon at bounding box center [11, 258] width 6 height 6
click at [87, 215] on div "Shapes" at bounding box center [91, 258] width 25 height 9
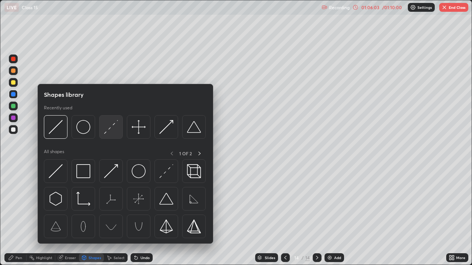
click at [111, 130] on img at bounding box center [111, 127] width 14 height 14
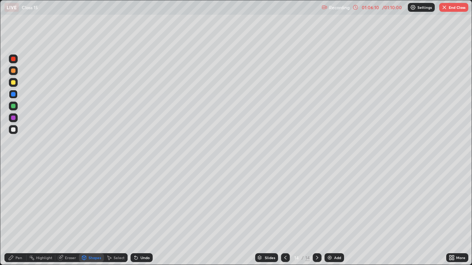
click at [10, 215] on icon at bounding box center [11, 258] width 4 height 4
click at [89, 215] on div "Shapes" at bounding box center [94, 258] width 13 height 4
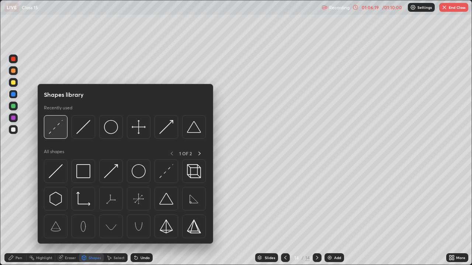
click at [54, 129] on img at bounding box center [56, 127] width 14 height 14
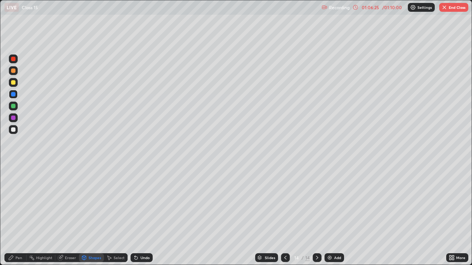
click at [7, 215] on div "Pen" at bounding box center [15, 258] width 22 height 9
click at [12, 83] on div at bounding box center [13, 82] width 4 height 4
click at [13, 71] on div at bounding box center [13, 71] width 4 height 4
click at [13, 83] on div at bounding box center [13, 82] width 4 height 4
click at [88, 215] on div "Shapes" at bounding box center [94, 258] width 13 height 4
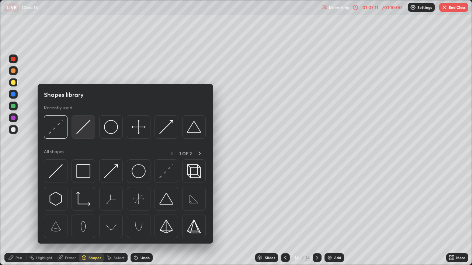
click at [83, 126] on img at bounding box center [83, 127] width 14 height 14
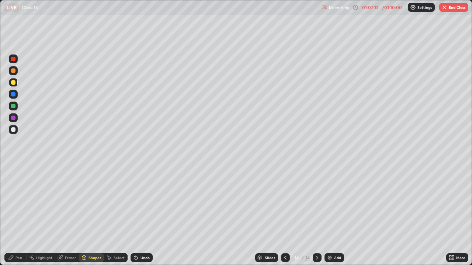
click at [13, 107] on div at bounding box center [13, 106] width 4 height 4
click at [14, 215] on div "Pen" at bounding box center [15, 258] width 22 height 9
click at [13, 95] on div at bounding box center [13, 94] width 4 height 4
click at [86, 215] on icon at bounding box center [84, 258] width 4 height 4
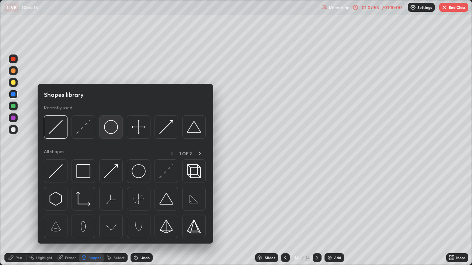
click at [110, 130] on img at bounding box center [111, 127] width 14 height 14
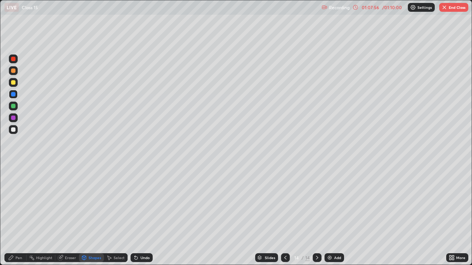
click at [13, 215] on icon at bounding box center [11, 258] width 6 height 6
click at [11, 82] on div at bounding box center [13, 82] width 4 height 4
click at [140, 215] on div "Undo" at bounding box center [144, 258] width 9 height 4
click at [88, 215] on div "Shapes" at bounding box center [94, 258] width 13 height 4
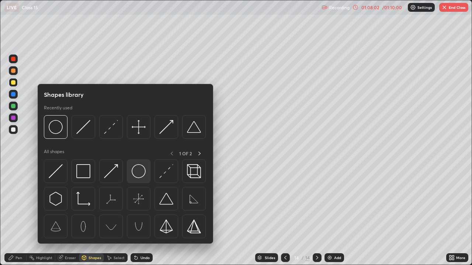
click at [137, 170] on img at bounding box center [139, 171] width 14 height 14
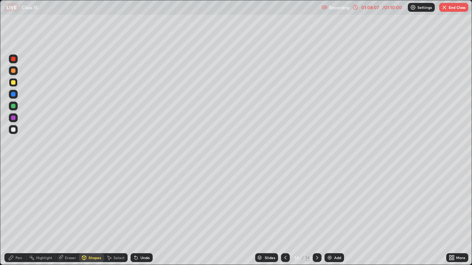
click at [16, 215] on div "Pen" at bounding box center [15, 258] width 22 height 9
click at [12, 107] on div at bounding box center [13, 106] width 4 height 4
click at [90, 215] on div "Shapes" at bounding box center [94, 258] width 13 height 4
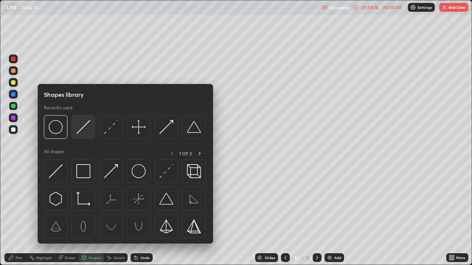
click at [84, 129] on img at bounding box center [83, 127] width 14 height 14
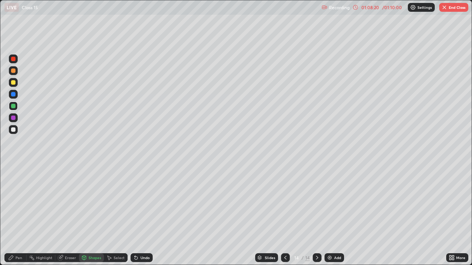
click at [13, 215] on icon at bounding box center [11, 258] width 4 height 4
click at [13, 71] on div at bounding box center [13, 71] width 4 height 4
click at [283, 215] on icon at bounding box center [285, 258] width 6 height 6
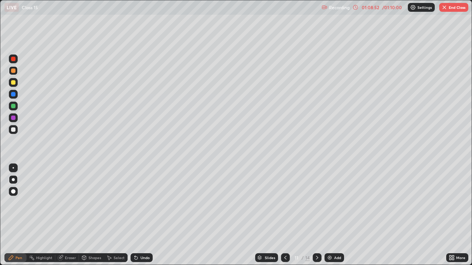
click at [284, 215] on icon at bounding box center [285, 258] width 6 height 6
click at [317, 215] on icon at bounding box center [317, 258] width 2 height 4
click at [449, 7] on button "End Class" at bounding box center [453, 7] width 29 height 9
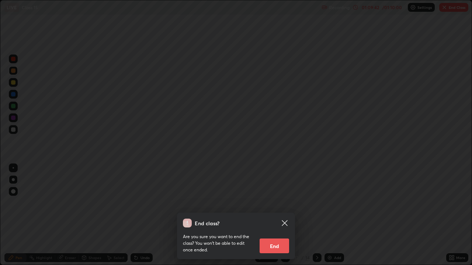
click at [275, 215] on button "End" at bounding box center [273, 246] width 29 height 15
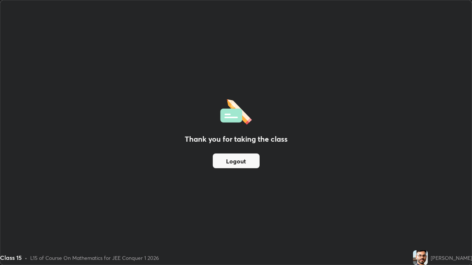
click at [243, 162] on button "Logout" at bounding box center [236, 161] width 47 height 15
